Goal: Entertainment & Leisure: Browse casually

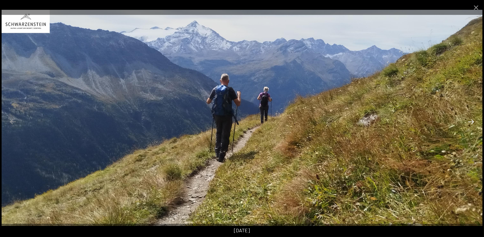
click at [469, 122] on button "Next slide" at bounding box center [470, 122] width 13 height 12
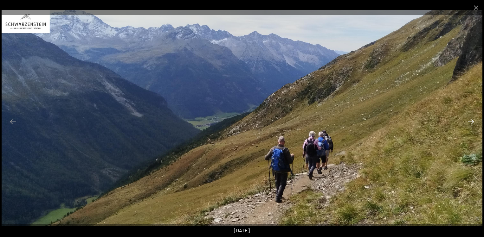
click at [469, 122] on button "Next slide" at bounding box center [470, 122] width 13 height 12
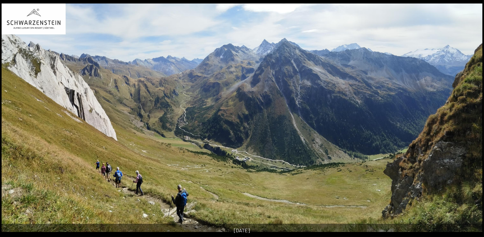
click at [469, 122] on button "Next slide" at bounding box center [473, 122] width 13 height 12
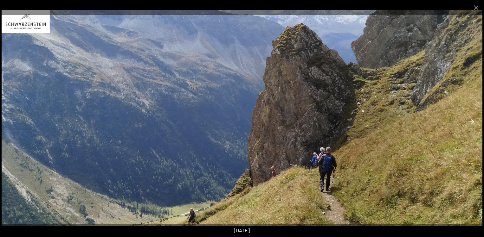
click at [469, 122] on button "Next slide" at bounding box center [470, 122] width 13 height 12
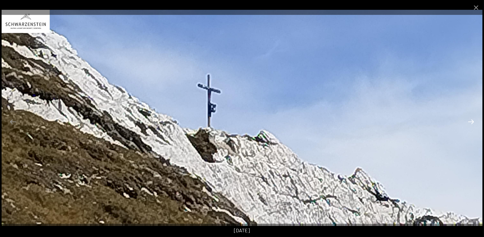
click at [469, 122] on button "Next slide" at bounding box center [470, 122] width 13 height 12
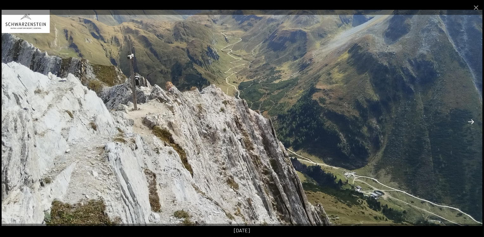
click at [469, 122] on button "Next slide" at bounding box center [470, 122] width 13 height 12
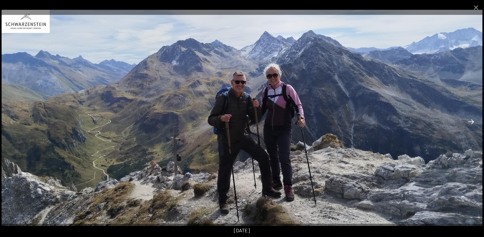
click at [469, 122] on button "Next slide" at bounding box center [470, 122] width 13 height 12
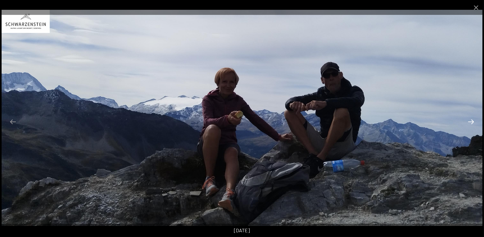
click at [469, 122] on button "Next slide" at bounding box center [470, 122] width 13 height 12
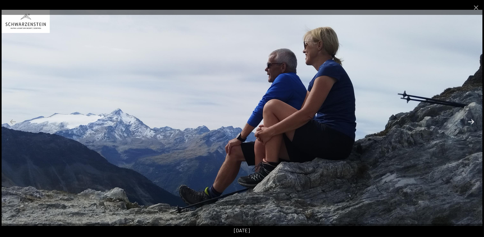
click at [469, 122] on button "Next slide" at bounding box center [470, 122] width 13 height 12
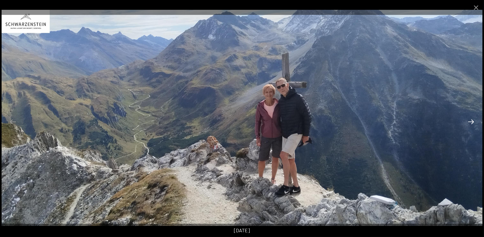
click at [469, 122] on button "Next slide" at bounding box center [470, 122] width 13 height 12
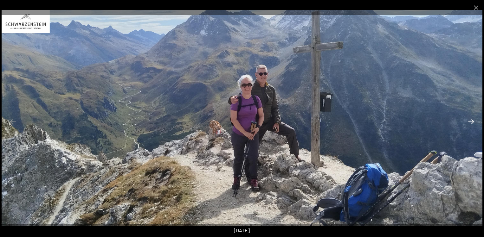
click at [469, 122] on button "Next slide" at bounding box center [470, 122] width 13 height 12
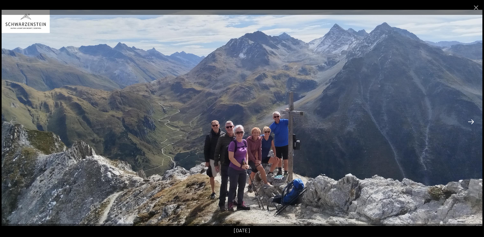
click at [469, 122] on button "Next slide" at bounding box center [470, 122] width 13 height 12
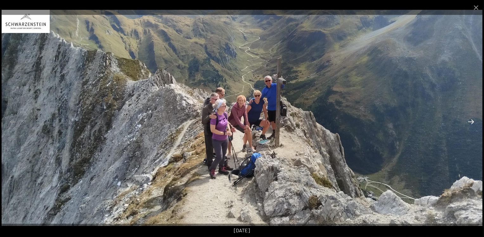
click at [469, 122] on button "Next slide" at bounding box center [470, 122] width 13 height 12
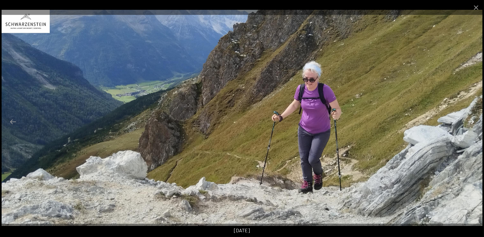
click at [469, 122] on button "Next slide" at bounding box center [470, 122] width 13 height 12
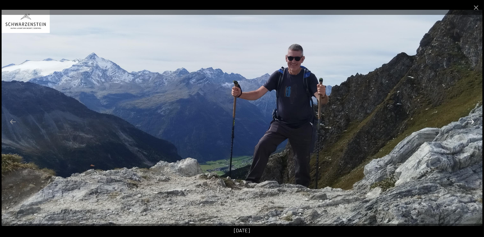
click at [469, 122] on button "Next slide" at bounding box center [470, 122] width 13 height 12
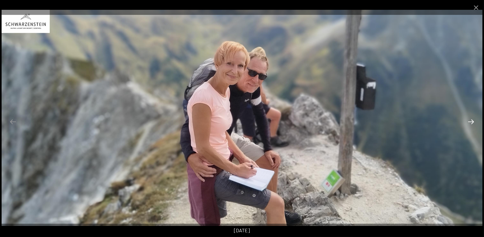
click at [469, 122] on button "Next slide" at bounding box center [470, 122] width 13 height 12
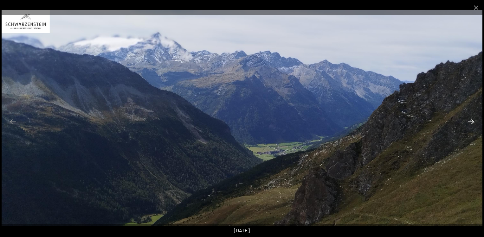
click at [469, 122] on button "Next slide" at bounding box center [470, 122] width 13 height 12
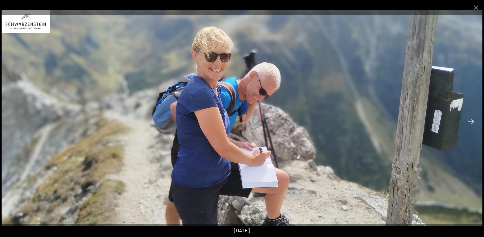
click at [469, 122] on button "Next slide" at bounding box center [470, 122] width 13 height 12
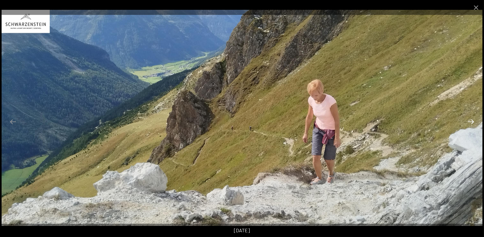
click at [469, 122] on button "Next slide" at bounding box center [470, 122] width 13 height 12
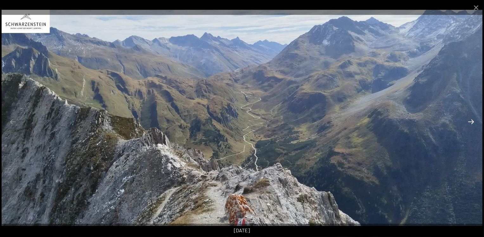
click at [469, 122] on button "Next slide" at bounding box center [470, 122] width 13 height 12
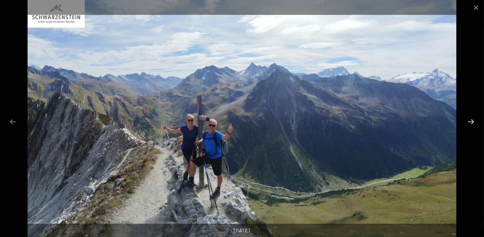
click at [469, 122] on button "Next slide" at bounding box center [470, 122] width 13 height 12
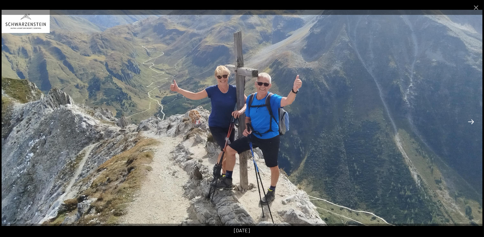
click at [469, 122] on button "Next slide" at bounding box center [470, 122] width 13 height 12
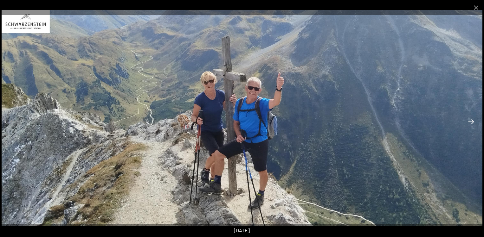
click at [469, 122] on button "Next slide" at bounding box center [470, 122] width 13 height 12
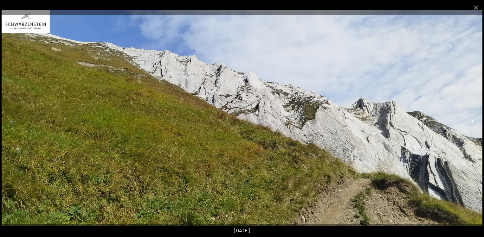
click at [469, 122] on button "Next slide" at bounding box center [470, 122] width 13 height 12
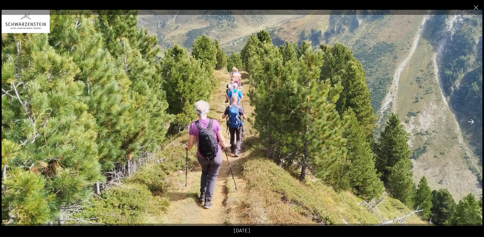
click at [469, 122] on button "Next slide" at bounding box center [470, 122] width 13 height 12
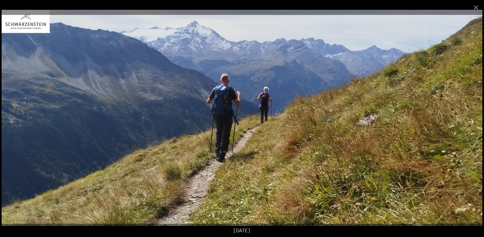
click at [469, 122] on button "Next slide" at bounding box center [470, 122] width 13 height 12
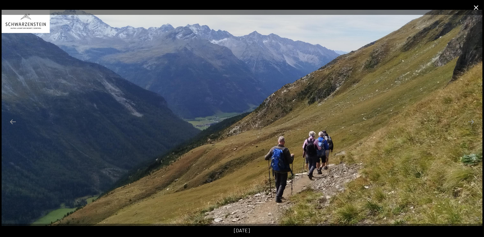
click at [481, 9] on button "Close gallery" at bounding box center [476, 7] width 16 height 15
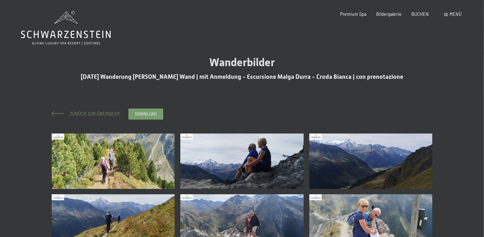
click at [84, 114] on span "Zurück zur Übersicht" at bounding box center [92, 113] width 55 height 5
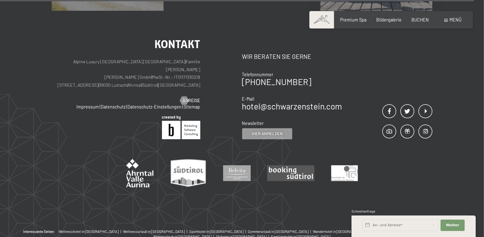
scroll to position [1520, 0]
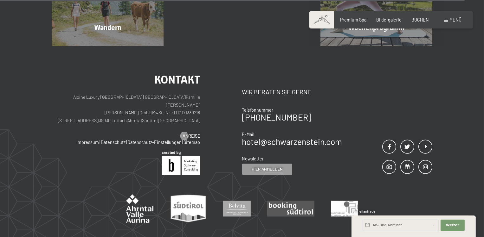
click at [483, 156] on div "Kontakt Alpine Luxury [GEOGRAPHIC_DATA] SCHWARZENSTEIN | Familie [PERSON_NAME] …" at bounding box center [242, 155] width 484 height 219
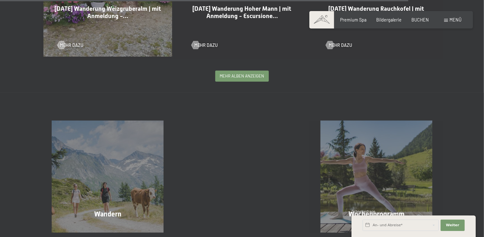
scroll to position [1336, 0]
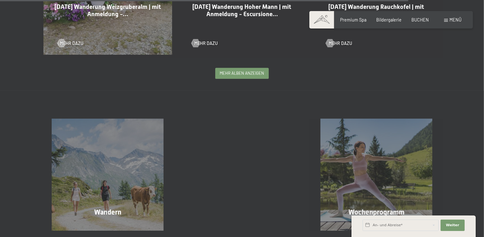
click at [236, 70] on span "mehr Alben anzeigen" at bounding box center [242, 73] width 44 height 6
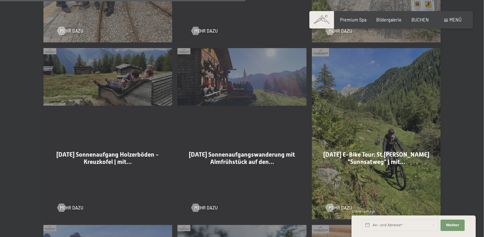
scroll to position [1974, 0]
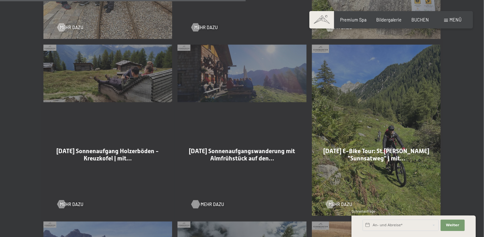
click at [212, 201] on span "Mehr dazu" at bounding box center [211, 204] width 23 height 6
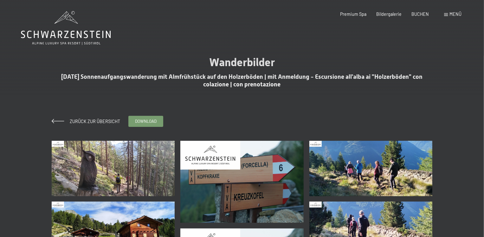
click at [141, 181] on img at bounding box center [113, 168] width 123 height 55
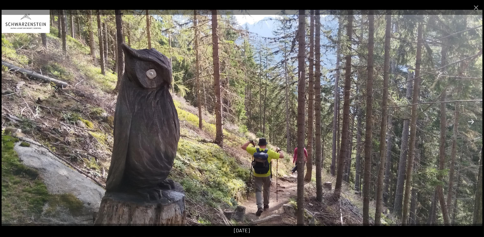
click at [466, 124] on button "Next slide" at bounding box center [470, 122] width 13 height 12
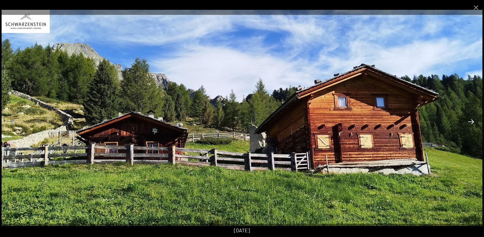
click at [466, 124] on button "Next slide" at bounding box center [470, 122] width 13 height 12
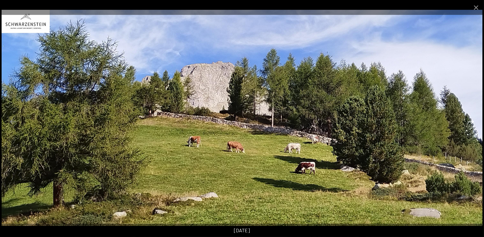
click at [466, 124] on button "Next slide" at bounding box center [470, 122] width 13 height 12
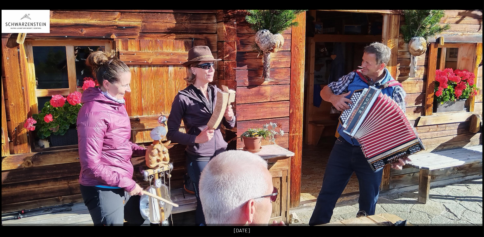
click at [466, 124] on img at bounding box center [242, 118] width 480 height 216
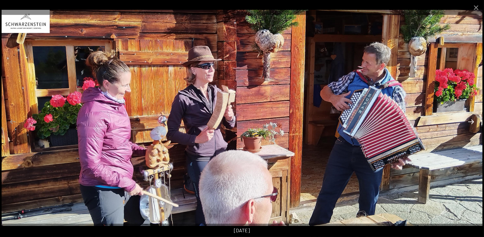
click at [466, 117] on button "Next slide" at bounding box center [470, 122] width 13 height 12
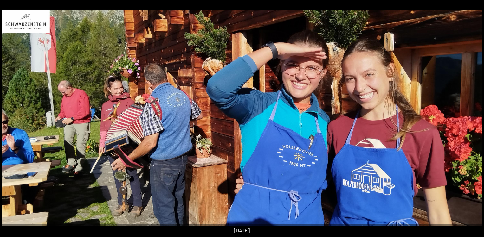
click at [466, 117] on img at bounding box center [242, 118] width 480 height 216
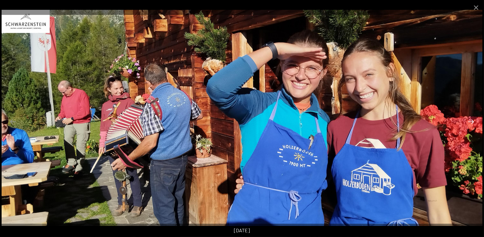
click at [466, 119] on button "Next slide" at bounding box center [470, 122] width 13 height 12
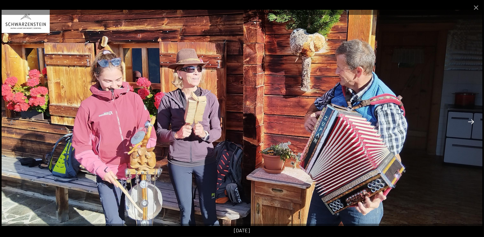
click at [466, 119] on button "Next slide" at bounding box center [470, 122] width 13 height 12
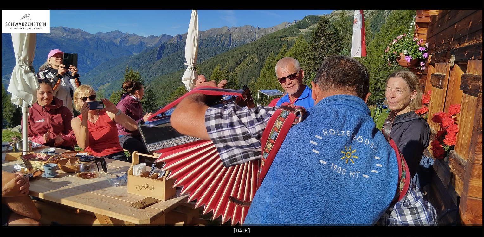
click at [466, 119] on img at bounding box center [242, 118] width 480 height 216
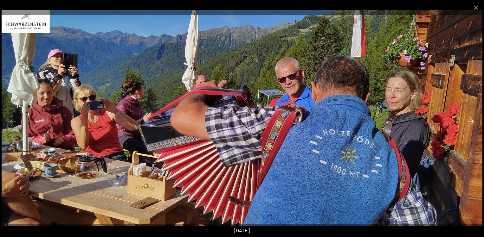
click at [471, 119] on button "Next slide" at bounding box center [470, 122] width 13 height 12
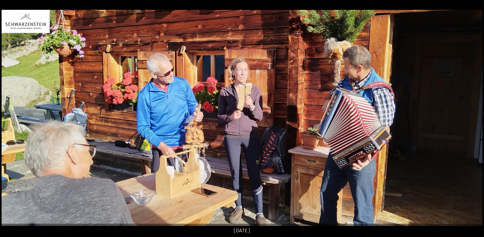
click at [471, 119] on button "Next slide" at bounding box center [473, 122] width 13 height 12
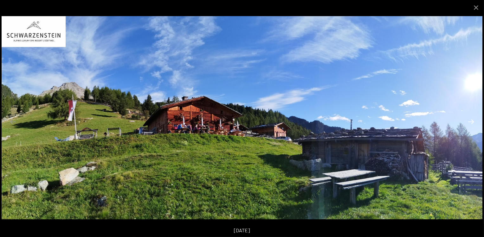
click at [471, 119] on button "Next slide" at bounding box center [470, 122] width 13 height 12
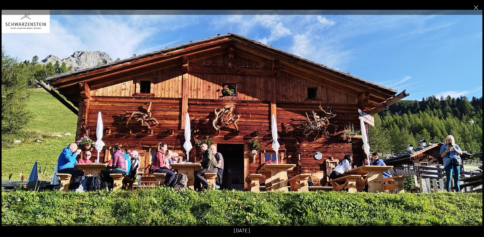
click at [471, 119] on button "Next slide" at bounding box center [470, 122] width 13 height 12
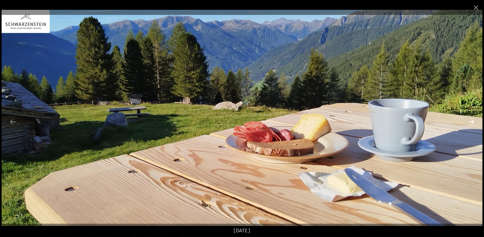
click at [471, 119] on button "Next slide" at bounding box center [470, 122] width 13 height 12
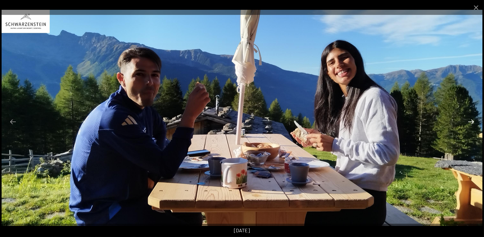
click at [471, 119] on button "Next slide" at bounding box center [470, 122] width 13 height 12
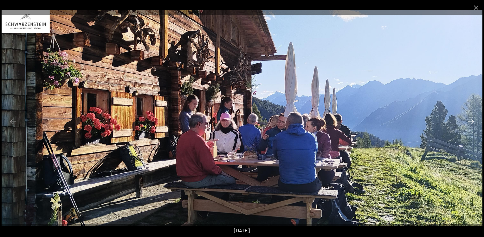
click at [471, 119] on button "Next slide" at bounding box center [470, 122] width 13 height 12
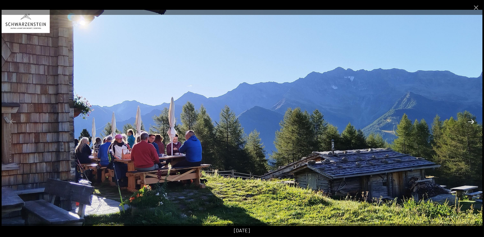
click at [471, 119] on button "Next slide" at bounding box center [470, 122] width 13 height 12
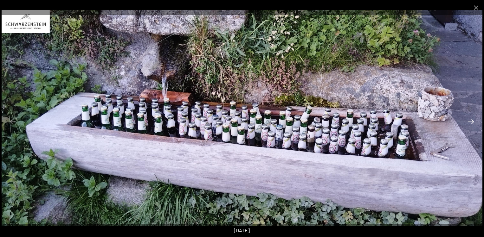
click at [471, 119] on button "Next slide" at bounding box center [470, 122] width 13 height 12
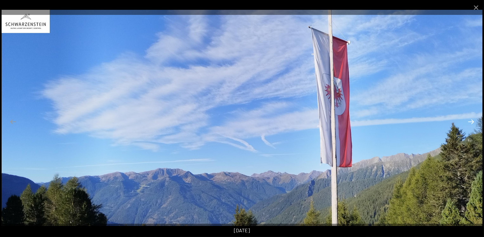
click at [471, 119] on button "Next slide" at bounding box center [470, 122] width 13 height 12
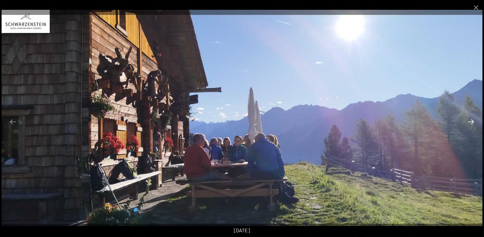
click at [471, 119] on button "Next slide" at bounding box center [470, 122] width 13 height 12
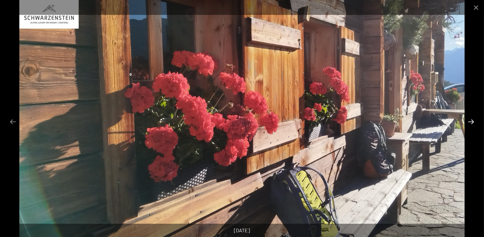
click at [471, 119] on button "Next slide" at bounding box center [470, 122] width 13 height 12
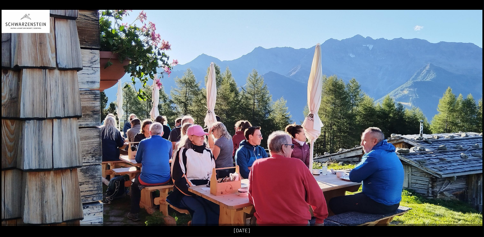
click at [471, 119] on button "Next slide" at bounding box center [473, 122] width 13 height 12
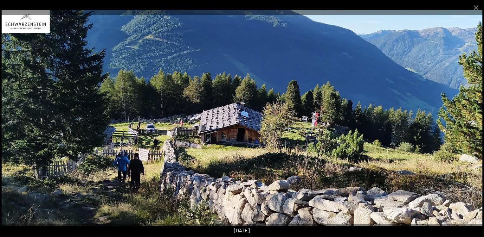
click at [471, 119] on button "Next slide" at bounding box center [470, 122] width 13 height 12
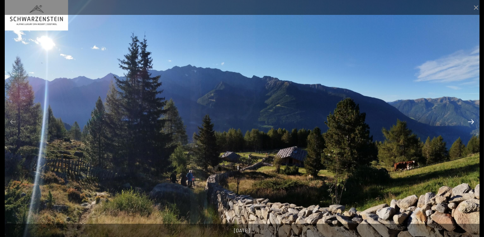
click at [471, 119] on button "Next slide" at bounding box center [470, 122] width 13 height 12
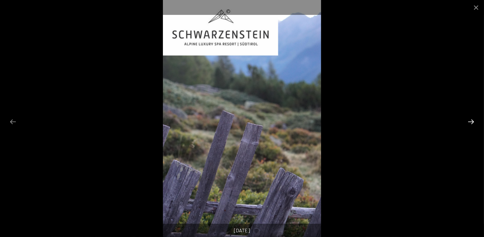
click at [471, 119] on button "Next slide" at bounding box center [470, 122] width 13 height 12
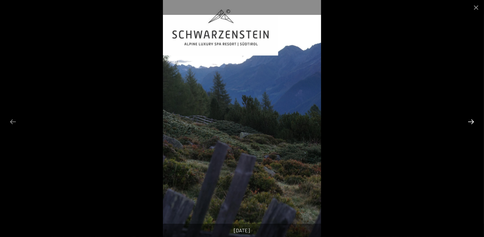
click at [471, 119] on button "Next slide" at bounding box center [470, 122] width 13 height 12
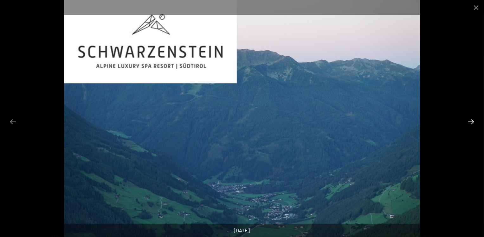
click at [471, 119] on button "Next slide" at bounding box center [470, 122] width 13 height 12
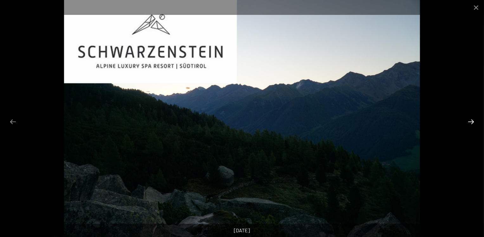
click at [471, 119] on button "Next slide" at bounding box center [470, 122] width 13 height 12
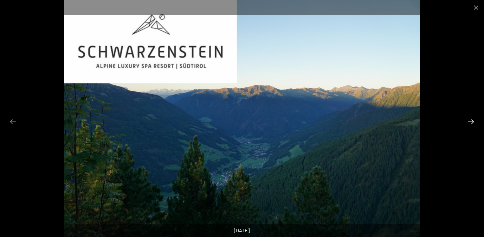
click at [471, 119] on button "Next slide" at bounding box center [470, 122] width 13 height 12
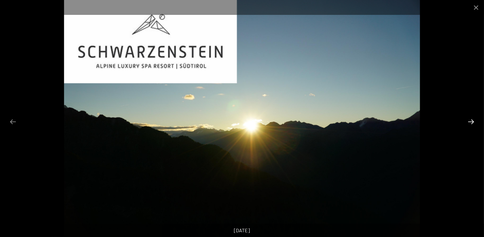
click at [471, 119] on button "Next slide" at bounding box center [470, 122] width 13 height 12
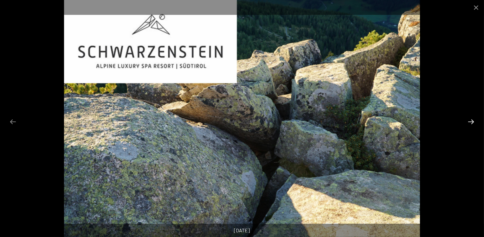
click at [471, 119] on button "Next slide" at bounding box center [470, 122] width 13 height 12
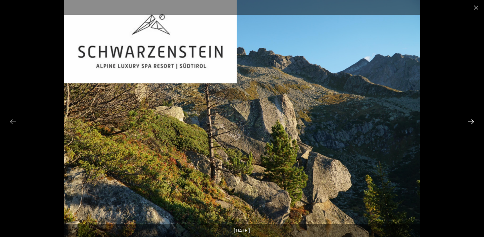
click at [471, 119] on button "Next slide" at bounding box center [470, 122] width 13 height 12
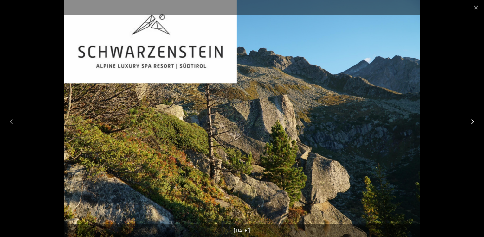
click at [471, 119] on button "Next slide" at bounding box center [470, 122] width 13 height 12
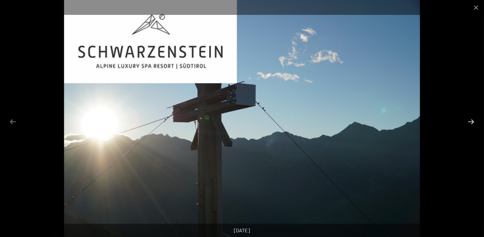
click at [471, 119] on button "Next slide" at bounding box center [470, 122] width 13 height 12
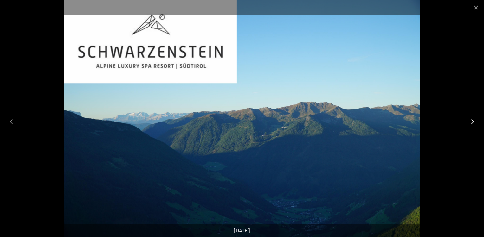
click at [471, 119] on button "Next slide" at bounding box center [470, 122] width 13 height 12
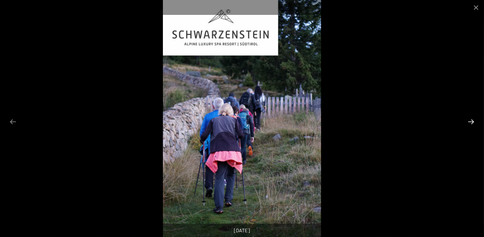
click at [471, 119] on button "Next slide" at bounding box center [470, 122] width 13 height 12
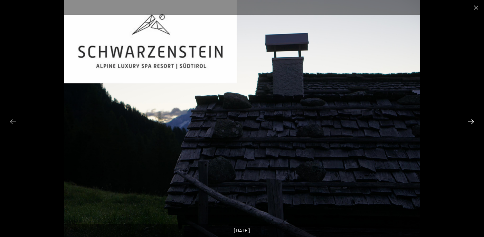
click at [471, 119] on button "Next slide" at bounding box center [470, 122] width 13 height 12
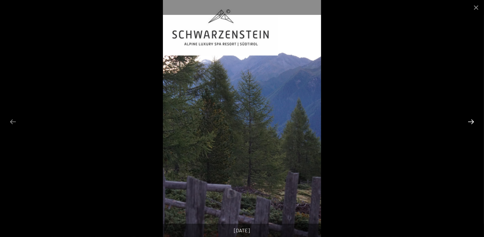
click at [471, 119] on button "Next slide" at bounding box center [470, 122] width 13 height 12
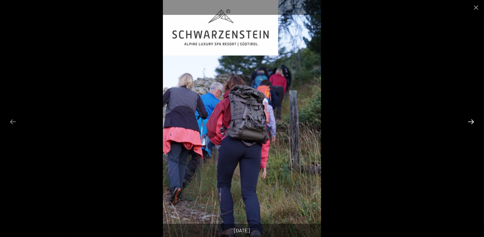
click at [471, 119] on button "Next slide" at bounding box center [470, 122] width 13 height 12
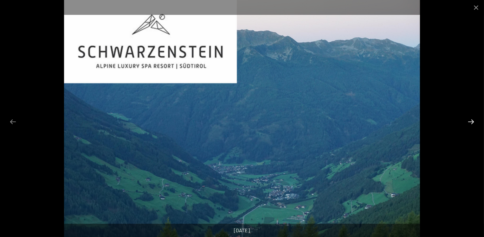
click at [471, 119] on button "Next slide" at bounding box center [470, 122] width 13 height 12
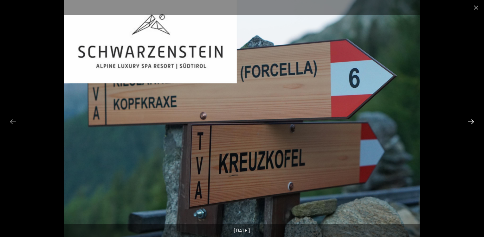
click at [471, 119] on button "Next slide" at bounding box center [470, 122] width 13 height 12
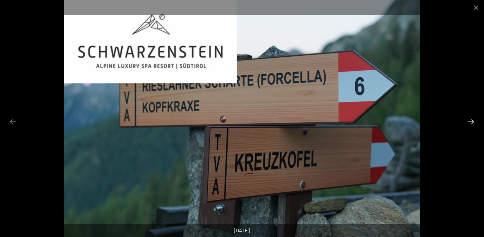
click at [471, 119] on button "Next slide" at bounding box center [470, 122] width 13 height 12
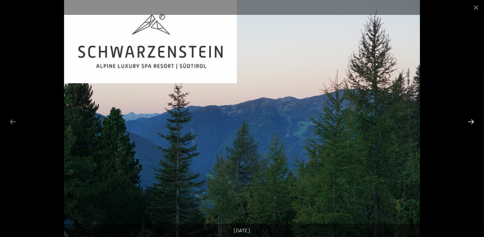
click at [471, 119] on button "Next slide" at bounding box center [470, 122] width 13 height 12
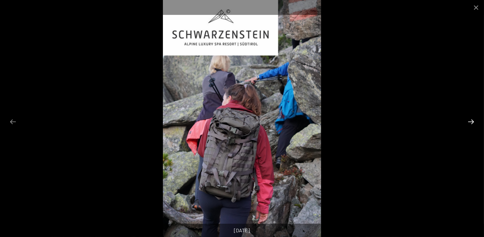
click at [471, 119] on button "Next slide" at bounding box center [470, 122] width 13 height 12
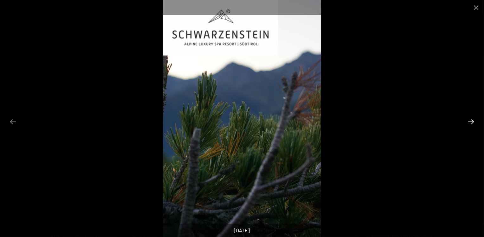
click at [471, 119] on button "Next slide" at bounding box center [470, 122] width 13 height 12
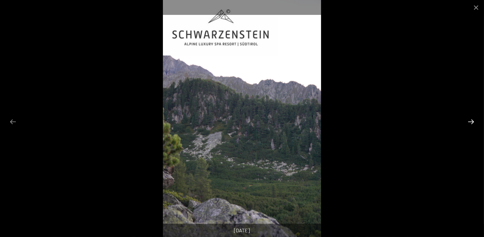
click at [471, 119] on button "Next slide" at bounding box center [470, 122] width 13 height 12
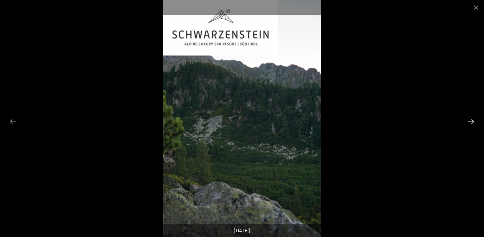
click at [471, 119] on button "Next slide" at bounding box center [470, 122] width 13 height 12
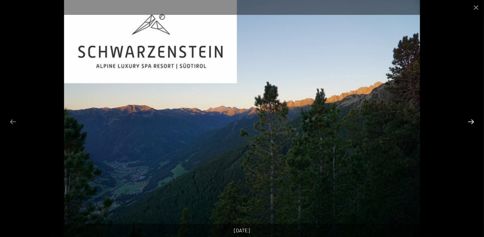
click at [471, 119] on button "Next slide" at bounding box center [470, 122] width 13 height 12
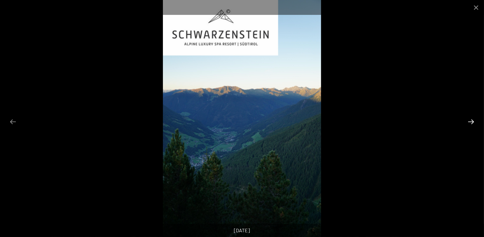
click at [471, 119] on button "Next slide" at bounding box center [470, 122] width 13 height 12
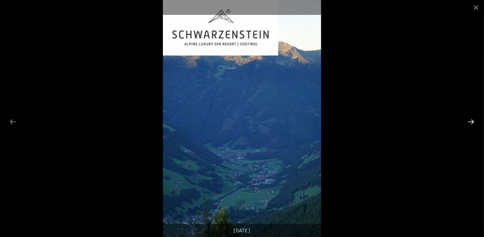
click at [471, 119] on button "Next slide" at bounding box center [470, 122] width 13 height 12
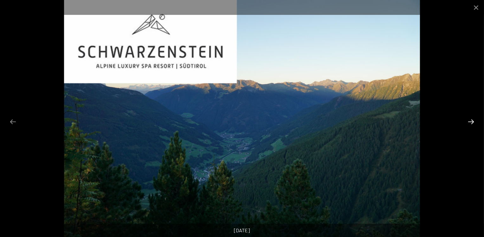
click at [471, 119] on button "Next slide" at bounding box center [470, 122] width 13 height 12
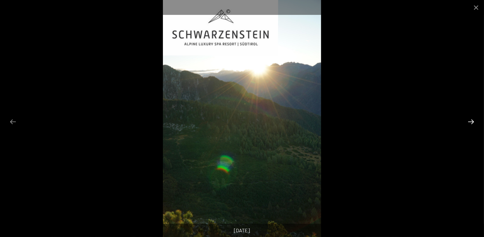
click at [471, 119] on button "Next slide" at bounding box center [470, 122] width 13 height 12
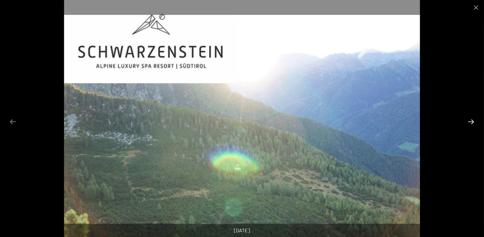
click at [471, 119] on button "Next slide" at bounding box center [470, 122] width 13 height 12
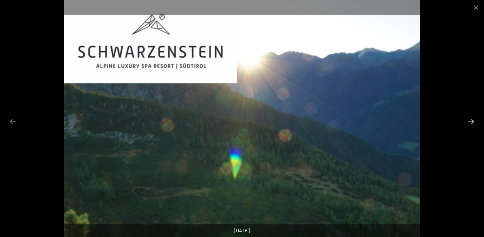
click at [471, 119] on button "Next slide" at bounding box center [470, 122] width 13 height 12
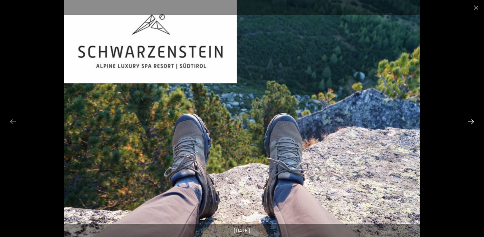
click at [471, 119] on button "Next slide" at bounding box center [470, 122] width 13 height 12
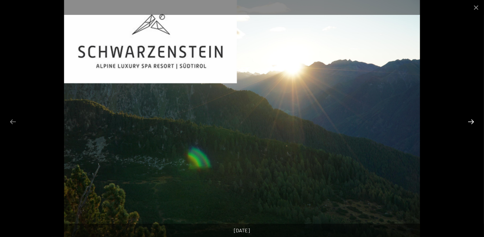
click at [471, 119] on button "Next slide" at bounding box center [470, 122] width 13 height 12
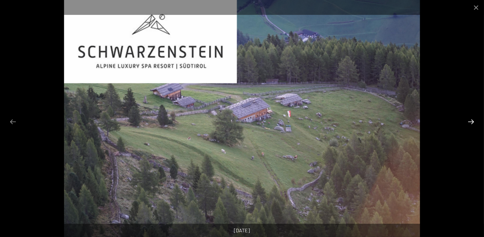
click at [471, 119] on button "Next slide" at bounding box center [470, 122] width 13 height 12
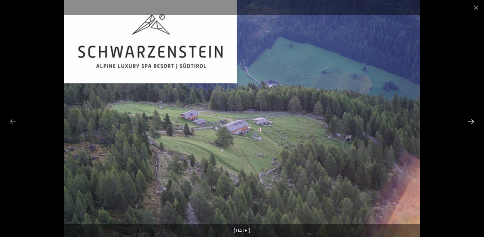
click at [471, 119] on button "Next slide" at bounding box center [470, 122] width 13 height 12
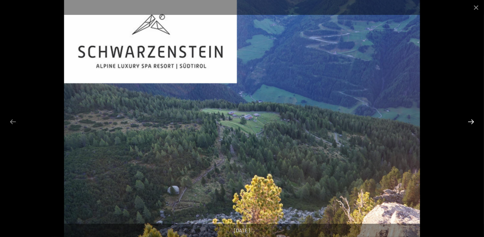
click at [471, 119] on button "Next slide" at bounding box center [470, 122] width 13 height 12
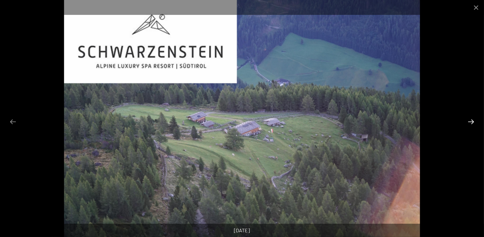
click at [471, 119] on button "Next slide" at bounding box center [470, 122] width 13 height 12
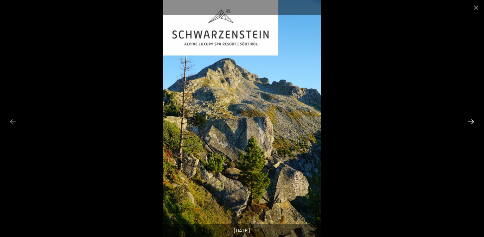
click at [471, 119] on button "Next slide" at bounding box center [470, 122] width 13 height 12
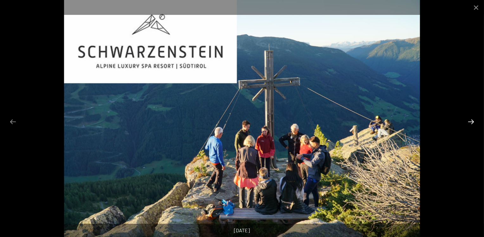
click at [471, 119] on button "Next slide" at bounding box center [470, 122] width 13 height 12
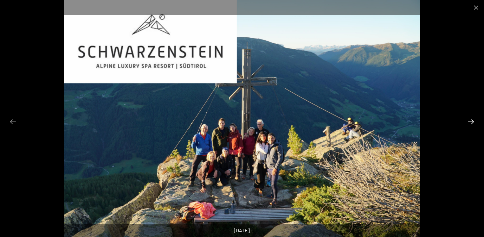
click at [471, 119] on button "Next slide" at bounding box center [470, 122] width 13 height 12
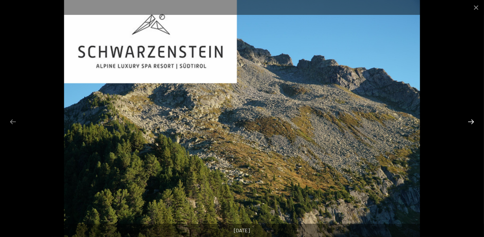
click at [471, 119] on button "Next slide" at bounding box center [470, 122] width 13 height 12
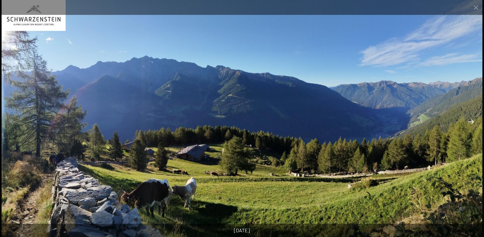
click at [471, 119] on button "Next slide" at bounding box center [470, 122] width 13 height 12
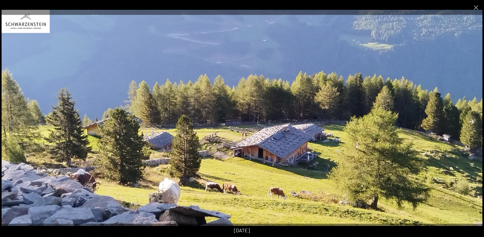
click at [471, 119] on button "Next slide" at bounding box center [470, 122] width 13 height 12
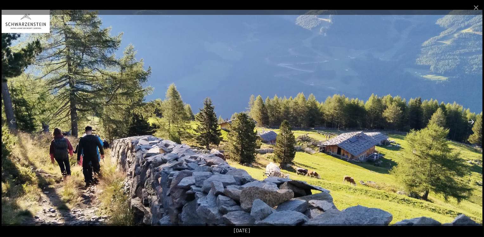
click at [471, 119] on button "Next slide" at bounding box center [470, 122] width 13 height 12
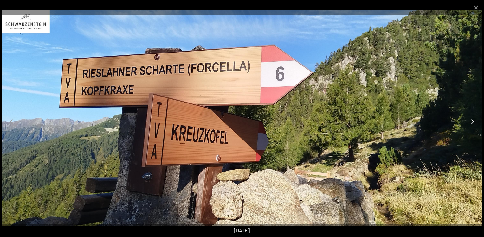
click at [471, 119] on button "Next slide" at bounding box center [470, 122] width 13 height 12
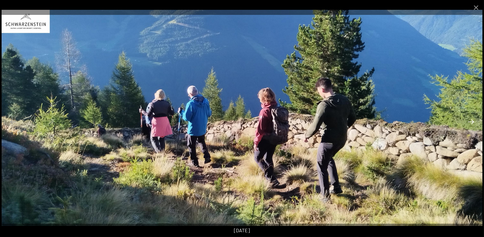
click at [471, 119] on button "Next slide" at bounding box center [470, 122] width 13 height 12
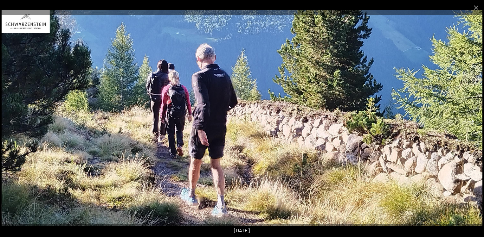
click at [471, 119] on button "Next slide" at bounding box center [470, 122] width 13 height 12
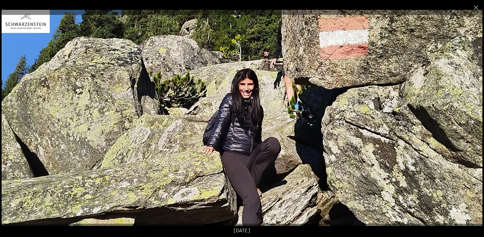
click at [471, 119] on button "Next slide" at bounding box center [470, 122] width 13 height 12
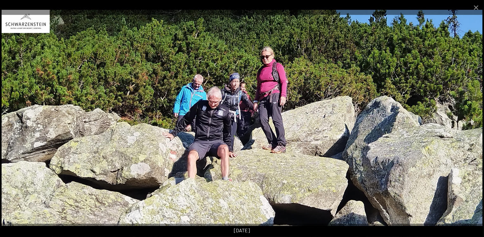
click at [471, 119] on button "Next slide" at bounding box center [470, 122] width 13 height 12
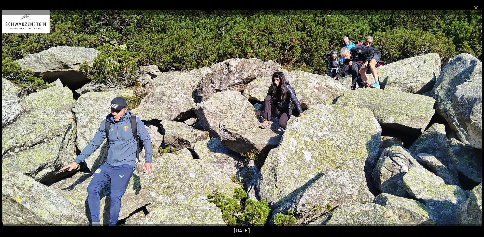
click at [471, 119] on button "Next slide" at bounding box center [470, 122] width 13 height 12
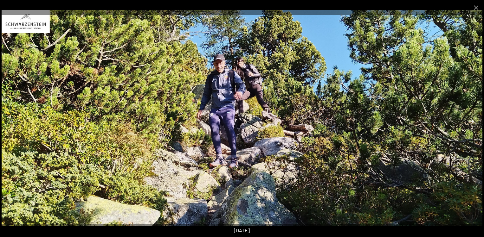
click at [471, 119] on button "Next slide" at bounding box center [470, 122] width 13 height 12
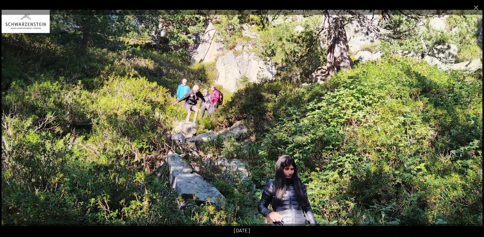
click at [471, 119] on button "Next slide" at bounding box center [470, 122] width 13 height 12
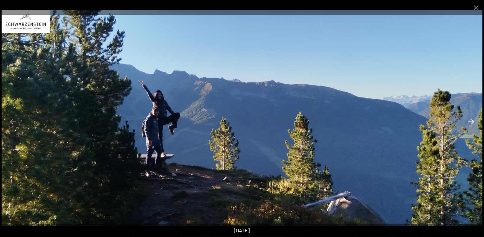
click at [471, 119] on button "Next slide" at bounding box center [470, 122] width 13 height 12
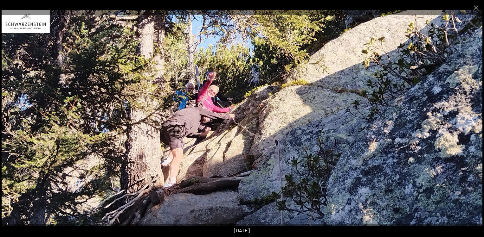
click at [471, 119] on button "Next slide" at bounding box center [470, 122] width 13 height 12
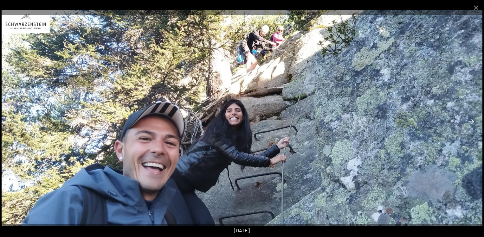
click at [471, 119] on button "Next slide" at bounding box center [470, 122] width 13 height 12
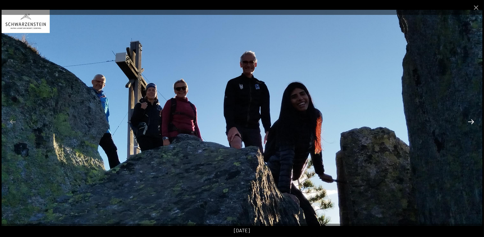
click at [471, 119] on button "Next slide" at bounding box center [470, 122] width 13 height 12
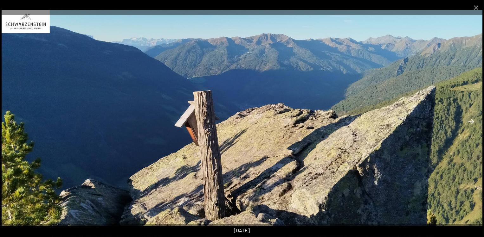
click at [471, 119] on button "Next slide" at bounding box center [470, 122] width 13 height 12
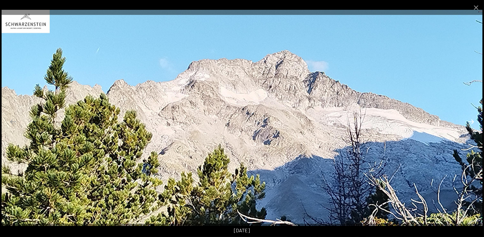
click at [471, 119] on button "Next slide" at bounding box center [470, 122] width 13 height 12
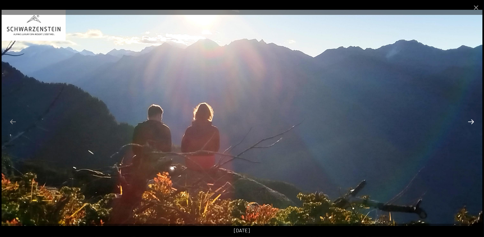
click at [471, 119] on button "Next slide" at bounding box center [470, 122] width 13 height 12
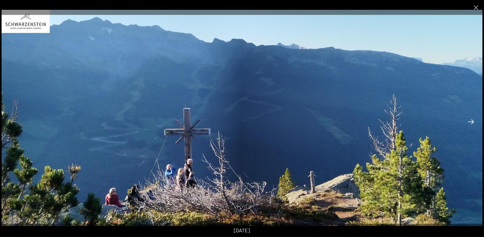
click at [471, 119] on button "Next slide" at bounding box center [470, 122] width 13 height 12
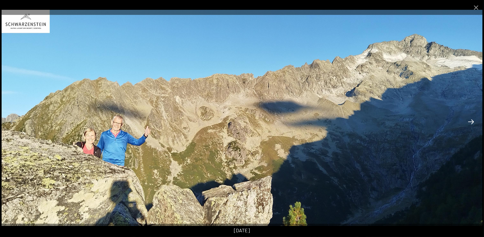
click at [471, 119] on button "Next slide" at bounding box center [470, 122] width 13 height 12
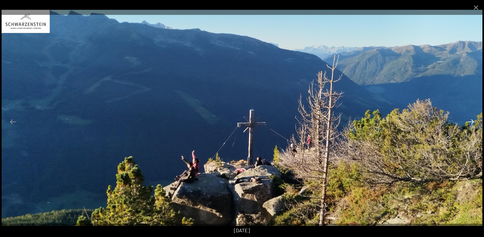
click at [471, 119] on button "Next slide" at bounding box center [470, 122] width 13 height 12
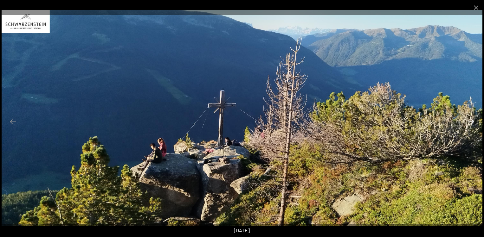
click at [471, 119] on button "Next slide" at bounding box center [470, 122] width 13 height 12
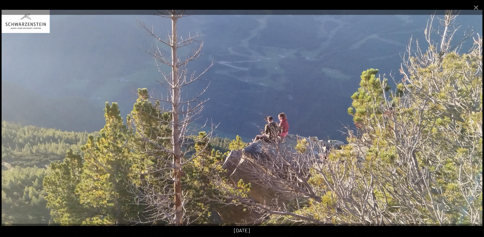
click at [471, 119] on button "Next slide" at bounding box center [470, 122] width 13 height 12
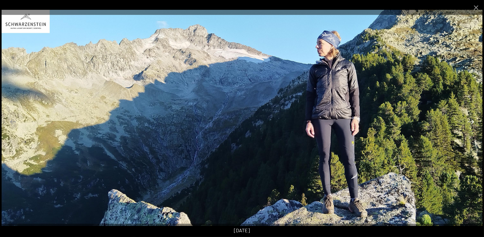
click at [471, 119] on button "Next slide" at bounding box center [470, 122] width 13 height 12
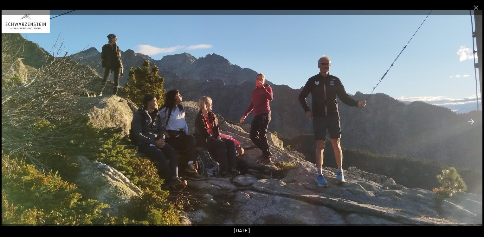
click at [471, 119] on button "Next slide" at bounding box center [470, 122] width 13 height 12
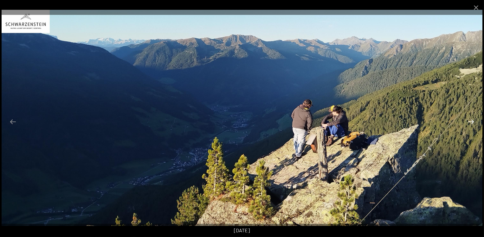
click at [471, 119] on button "Next slide" at bounding box center [470, 122] width 13 height 12
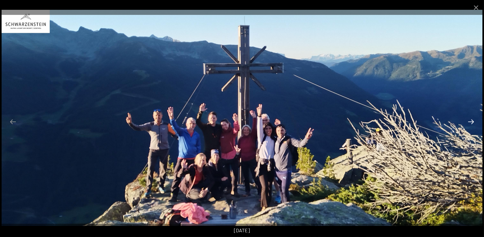
click at [471, 119] on button "Next slide" at bounding box center [470, 122] width 13 height 12
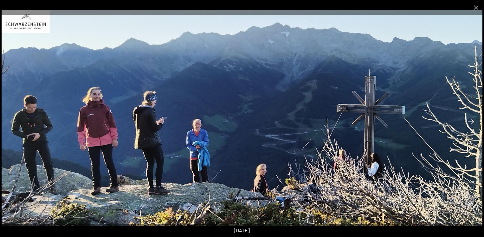
click at [471, 119] on button "Next slide" at bounding box center [470, 122] width 13 height 12
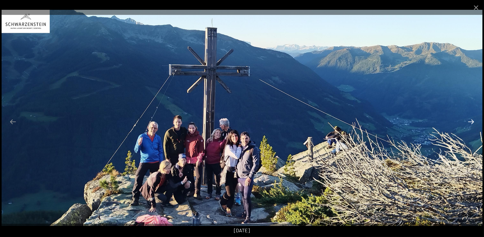
click at [471, 119] on button "Next slide" at bounding box center [470, 122] width 13 height 12
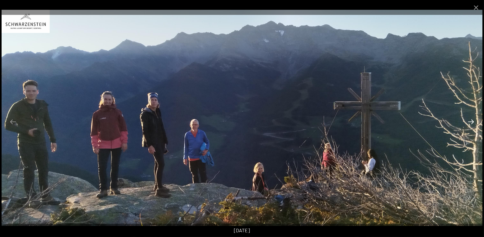
click at [471, 119] on button "Next slide" at bounding box center [470, 122] width 13 height 12
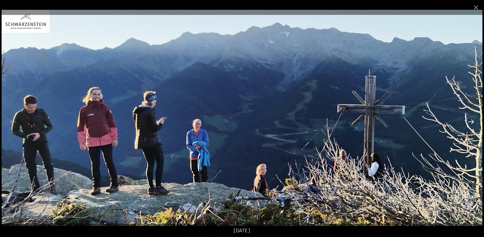
click at [471, 119] on button "Next slide" at bounding box center [470, 122] width 13 height 12
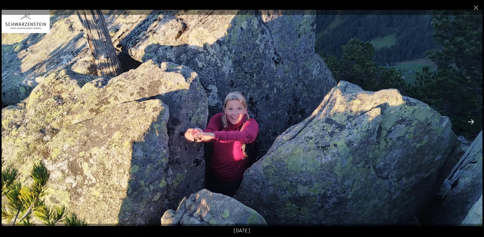
click at [471, 119] on button "Next slide" at bounding box center [470, 122] width 13 height 12
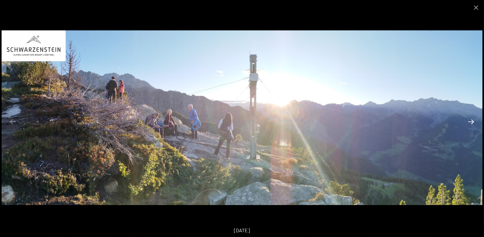
click at [471, 119] on button "Next slide" at bounding box center [470, 122] width 13 height 12
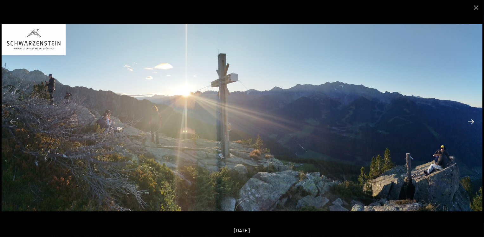
click at [471, 119] on button "Next slide" at bounding box center [470, 122] width 13 height 12
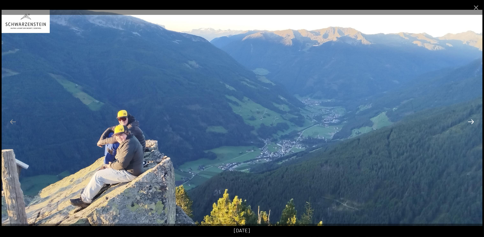
click at [471, 119] on button "Next slide" at bounding box center [470, 122] width 13 height 12
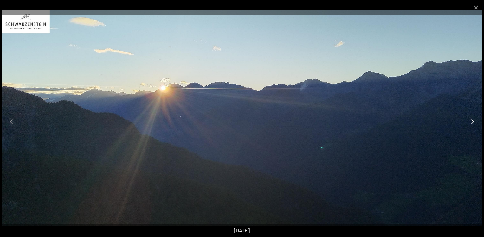
click at [471, 119] on button "Next slide" at bounding box center [470, 122] width 13 height 12
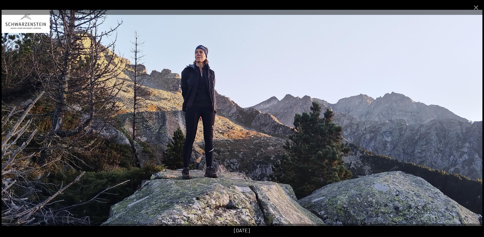
click at [471, 119] on button "Next slide" at bounding box center [470, 122] width 13 height 12
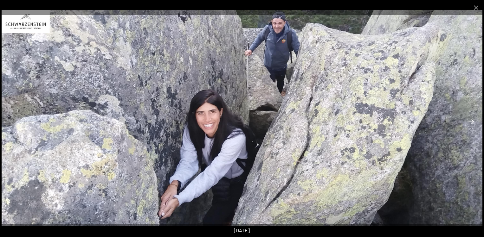
click at [471, 119] on button "Next slide" at bounding box center [470, 122] width 13 height 12
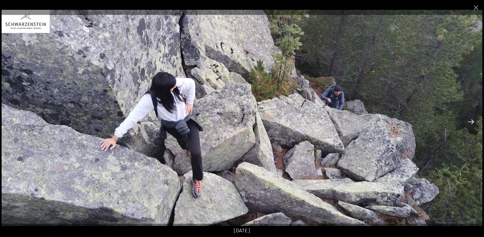
click at [471, 119] on button "Next slide" at bounding box center [470, 122] width 13 height 12
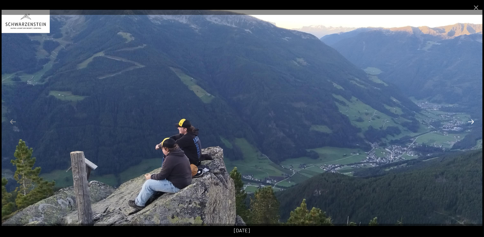
click at [471, 119] on button "Next slide" at bounding box center [470, 122] width 13 height 12
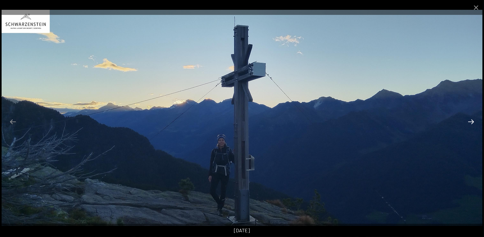
click at [471, 119] on button "Next slide" at bounding box center [470, 122] width 13 height 12
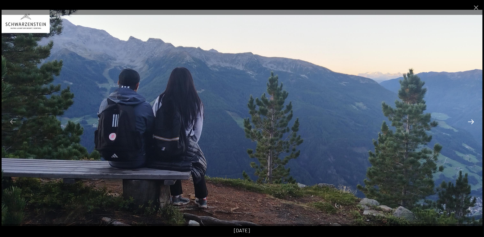
click at [471, 119] on button "Next slide" at bounding box center [470, 122] width 13 height 12
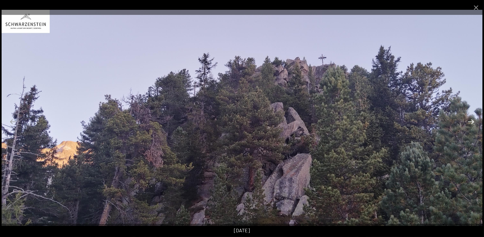
click at [471, 119] on button "Next slide" at bounding box center [470, 122] width 13 height 12
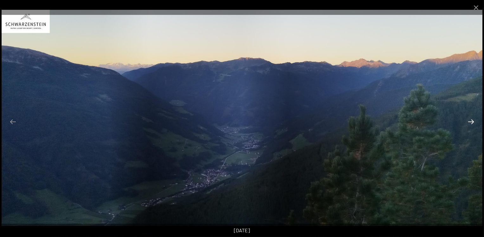
click at [471, 119] on button "Next slide" at bounding box center [470, 122] width 13 height 12
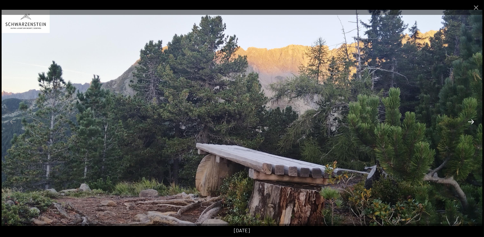
click at [471, 119] on button "Next slide" at bounding box center [470, 122] width 13 height 12
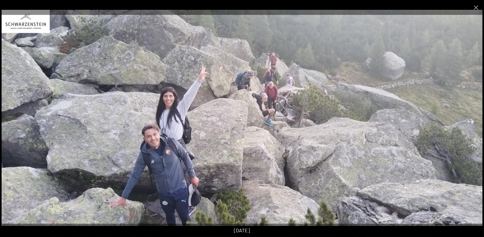
click at [471, 119] on button "Next slide" at bounding box center [470, 122] width 13 height 12
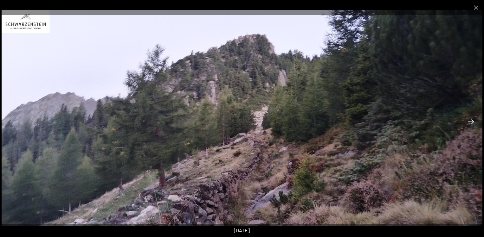
click at [471, 119] on button "Next slide" at bounding box center [470, 122] width 13 height 12
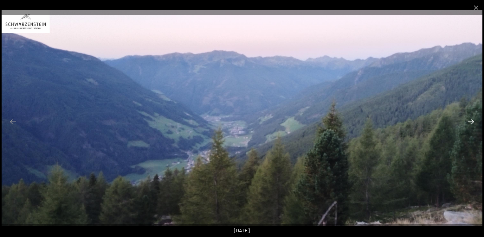
click at [471, 119] on button "Next slide" at bounding box center [470, 122] width 13 height 12
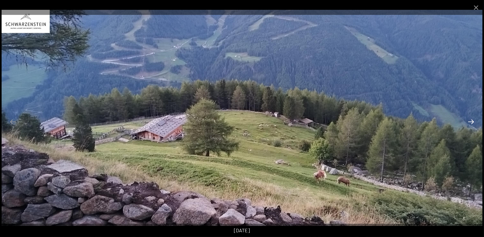
click at [471, 119] on button "Next slide" at bounding box center [470, 122] width 13 height 12
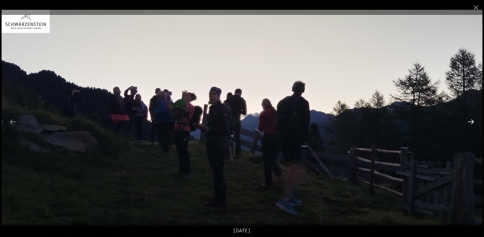
click at [471, 119] on button "Next slide" at bounding box center [470, 122] width 13 height 12
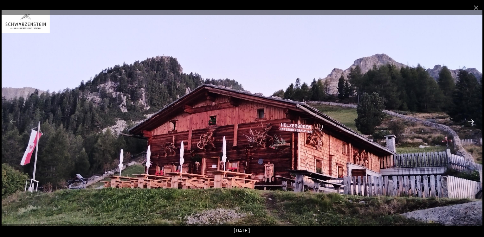
click at [471, 119] on button "Next slide" at bounding box center [470, 122] width 13 height 12
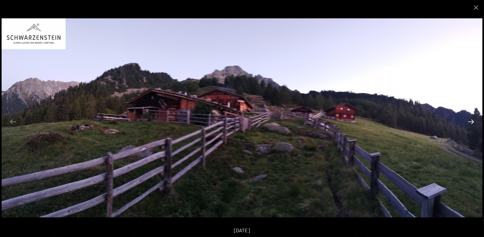
click at [471, 119] on button "Next slide" at bounding box center [470, 122] width 13 height 12
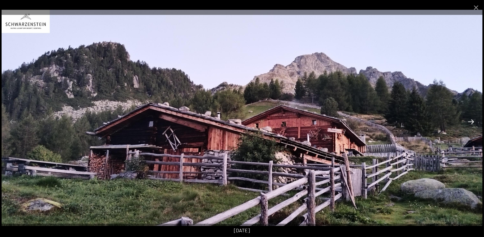
click at [471, 119] on button "Next slide" at bounding box center [470, 122] width 13 height 12
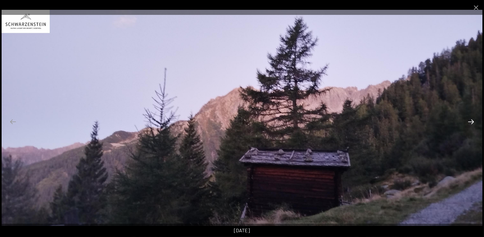
click at [471, 119] on button "Next slide" at bounding box center [470, 122] width 13 height 12
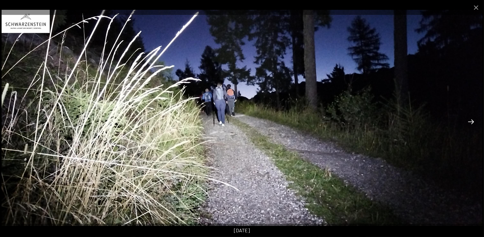
click at [471, 119] on button "Next slide" at bounding box center [470, 122] width 13 height 12
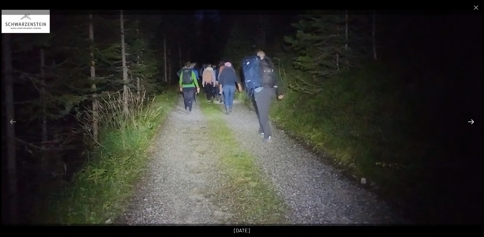
click at [471, 119] on button "Next slide" at bounding box center [470, 122] width 13 height 12
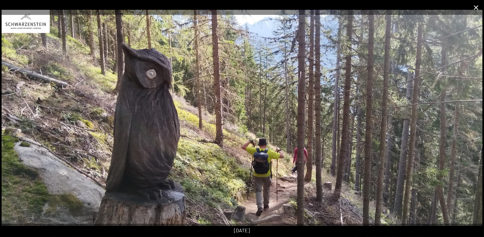
click at [480, 10] on button "Close gallery" at bounding box center [476, 7] width 16 height 15
